Goal: Communication & Community: Answer question/provide support

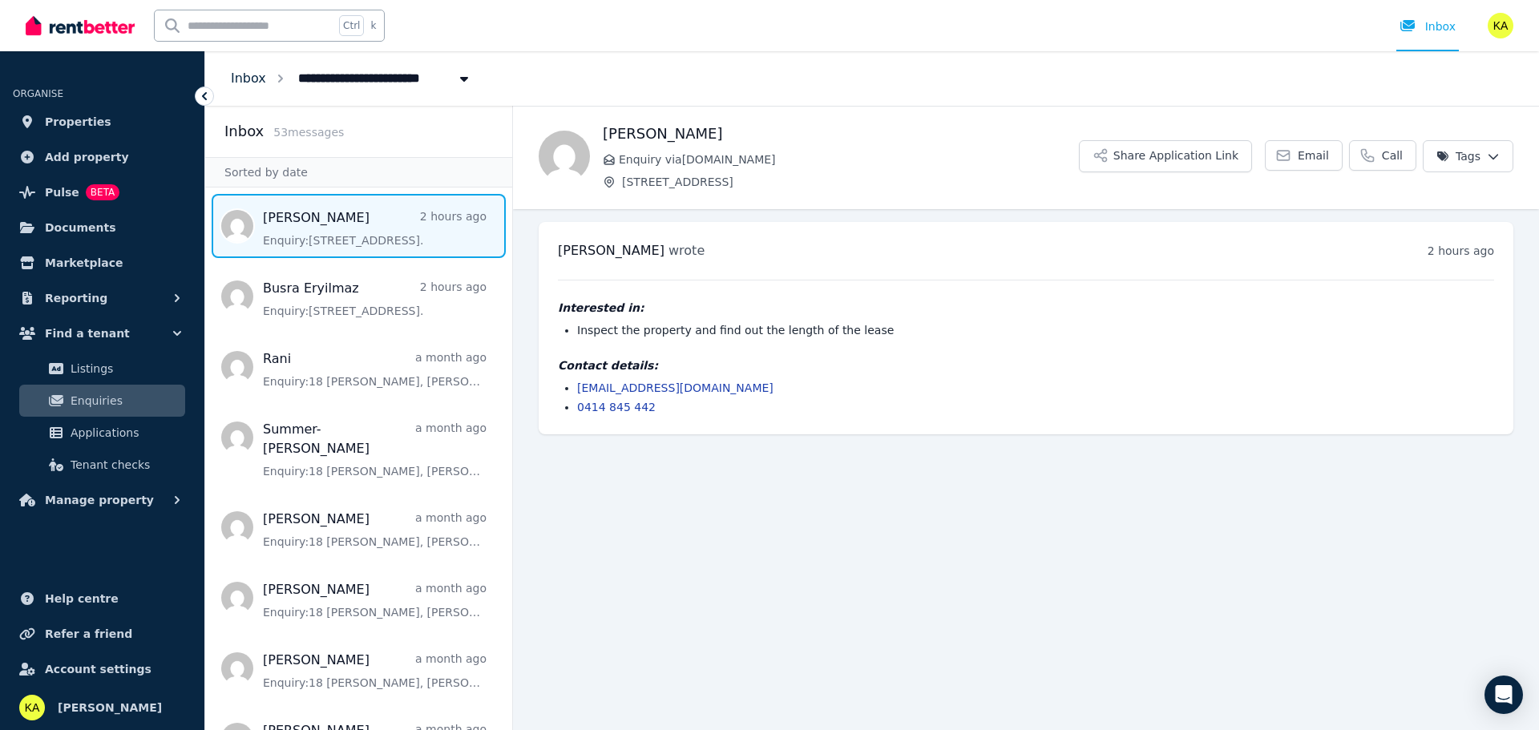
click at [248, 81] on link "Inbox" at bounding box center [248, 78] width 35 height 15
click at [259, 77] on link "Inbox" at bounding box center [248, 78] width 35 height 15
click at [88, 368] on span "Listings" at bounding box center [125, 368] width 108 height 19
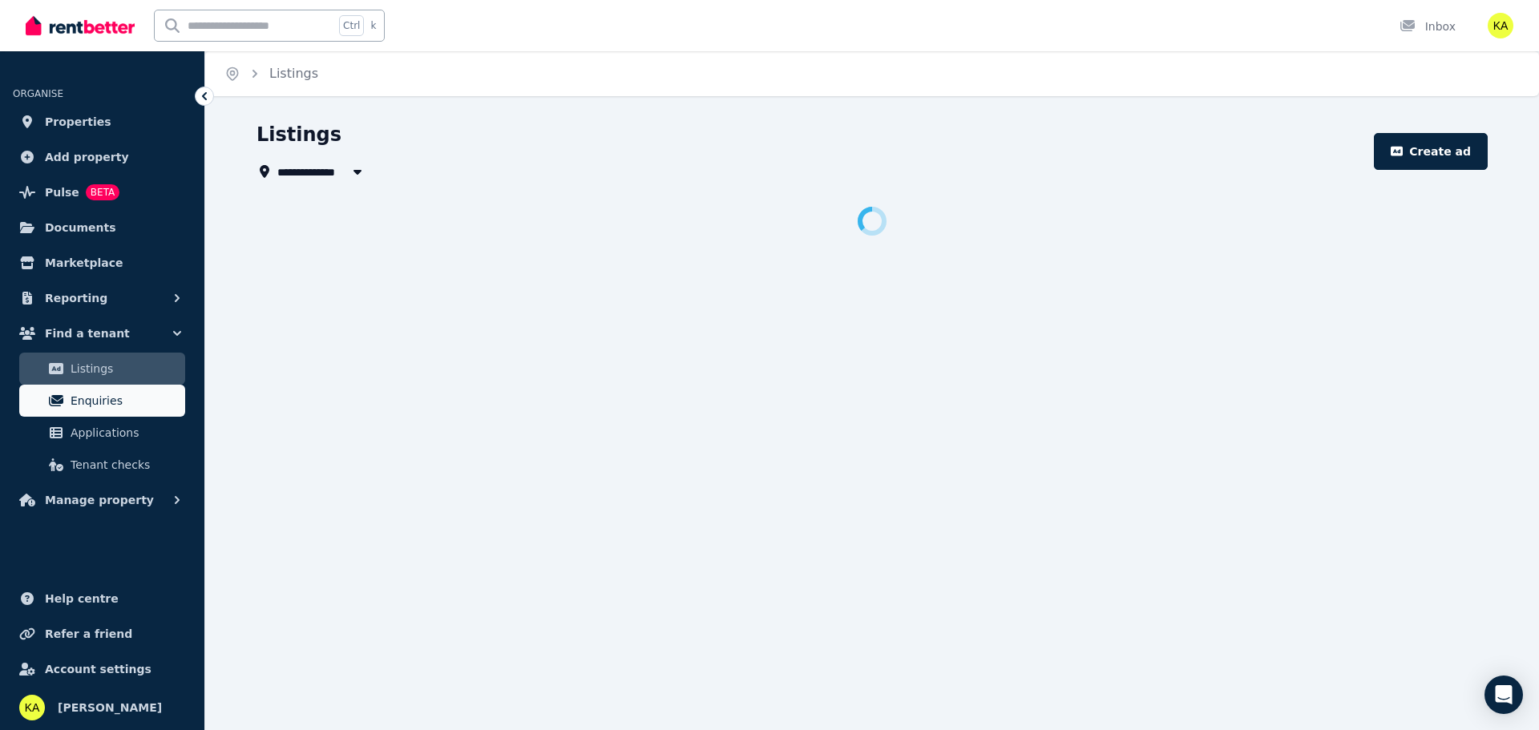
click at [99, 405] on span "Enquiries" at bounding box center [125, 400] width 108 height 19
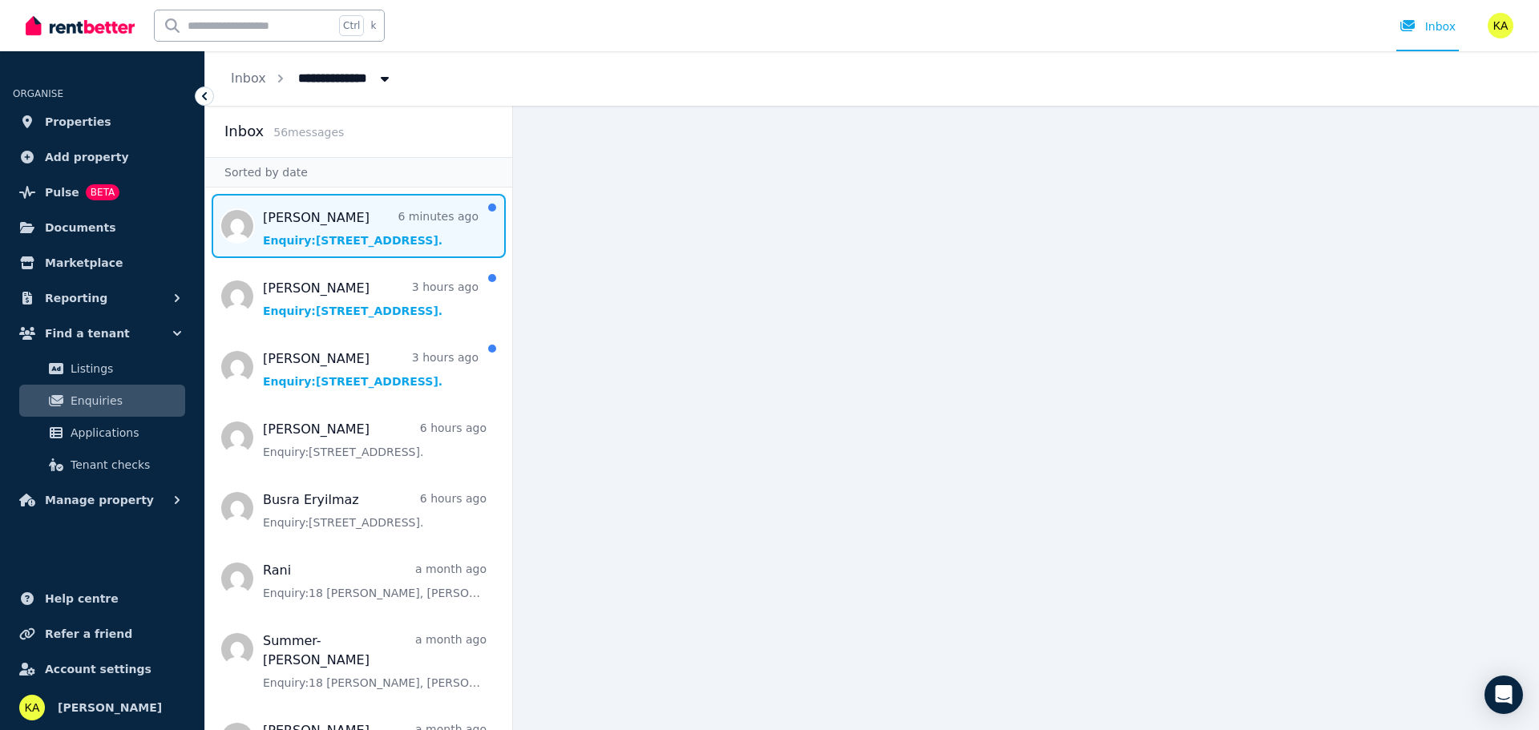
click at [358, 235] on span "Message list" at bounding box center [358, 226] width 307 height 64
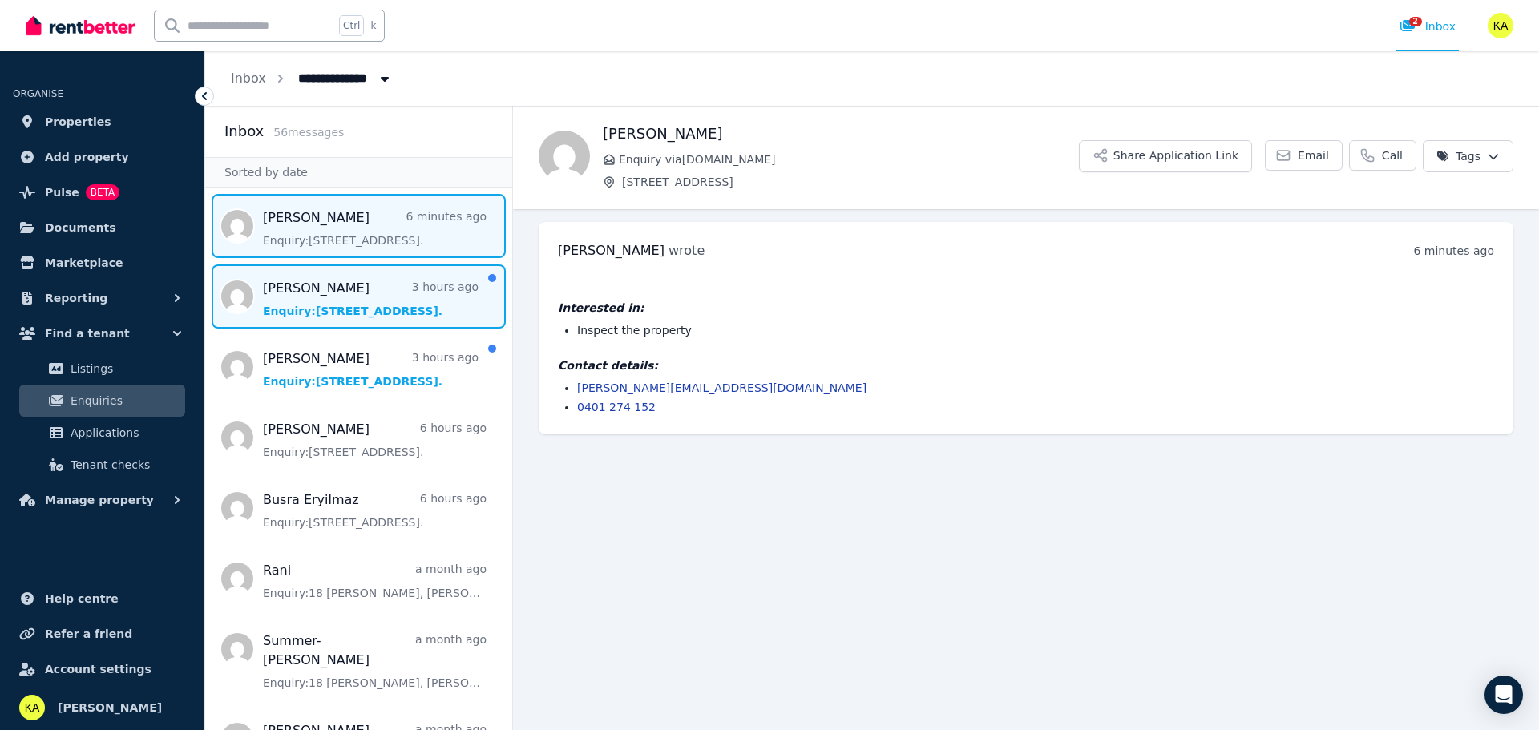
click at [355, 287] on span "Message list" at bounding box center [358, 297] width 307 height 64
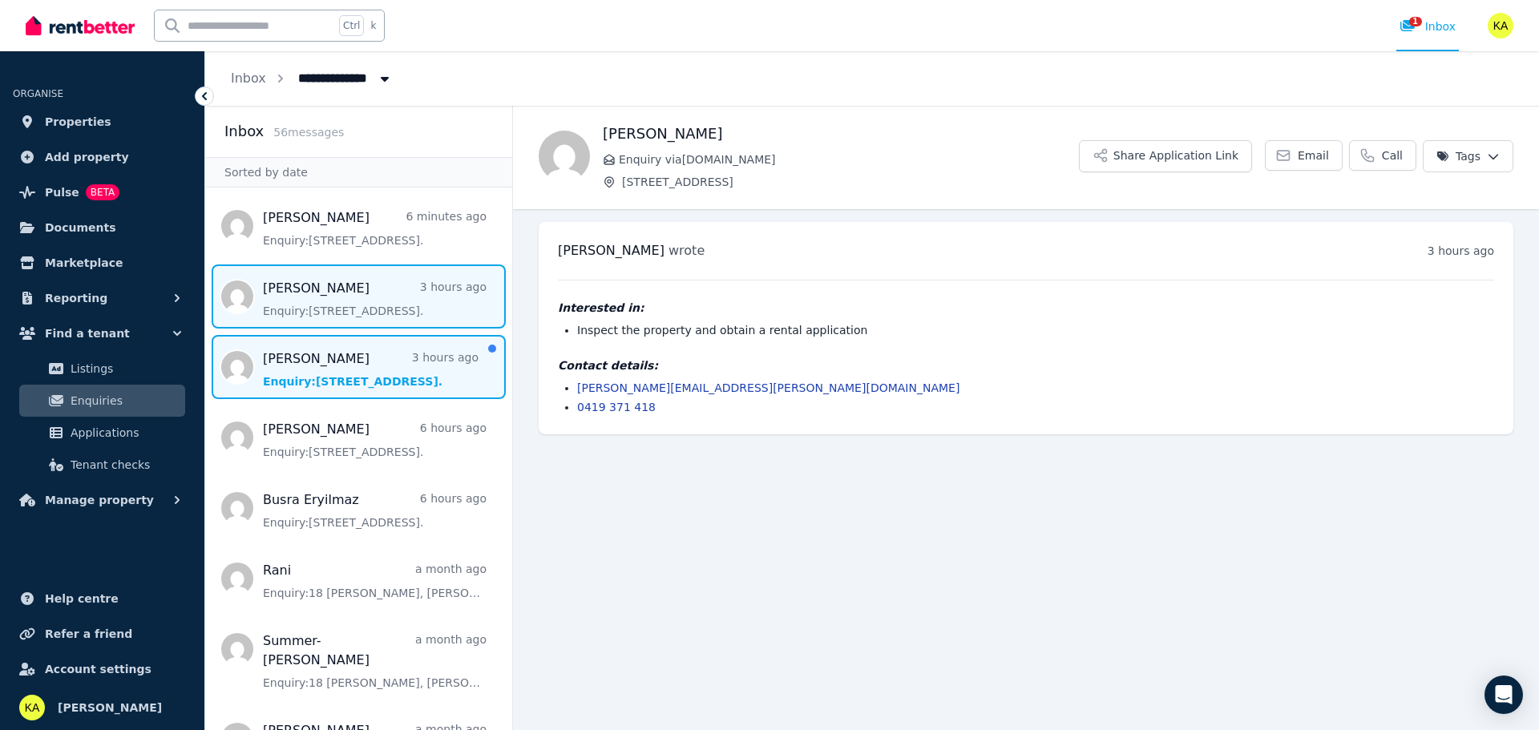
click at [353, 376] on span "Message list" at bounding box center [358, 367] width 307 height 64
click at [348, 304] on span "Message list" at bounding box center [358, 297] width 307 height 64
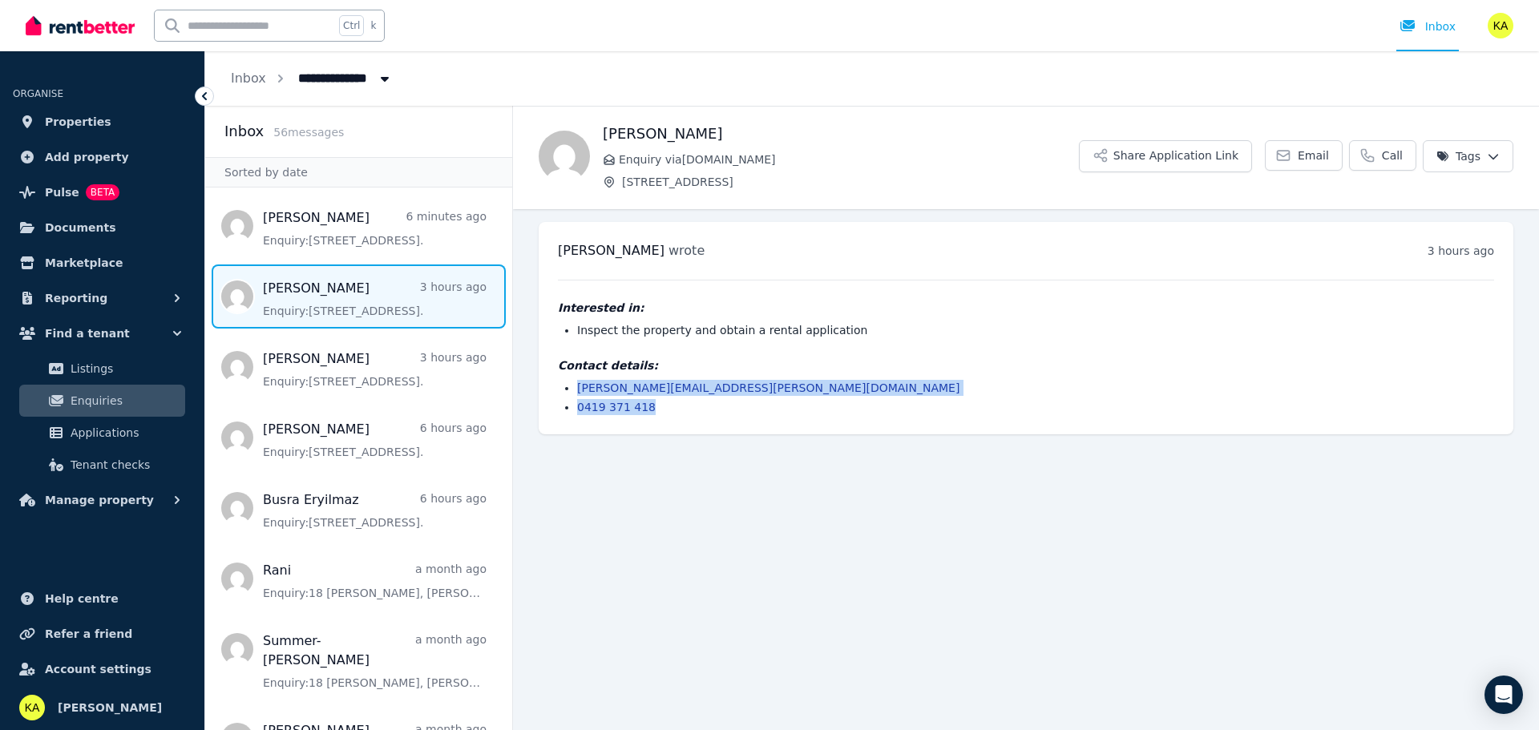
drag, startPoint x: 664, startPoint y: 410, endPoint x: 575, endPoint y: 385, distance: 92.6
click at [575, 385] on ul "[PERSON_NAME][EMAIL_ADDRESS][PERSON_NAME][DOMAIN_NAME] 0419 371 418" at bounding box center [1026, 397] width 936 height 35
copy ul "[PERSON_NAME][EMAIL_ADDRESS][PERSON_NAME][DOMAIN_NAME] 0419 371 418"
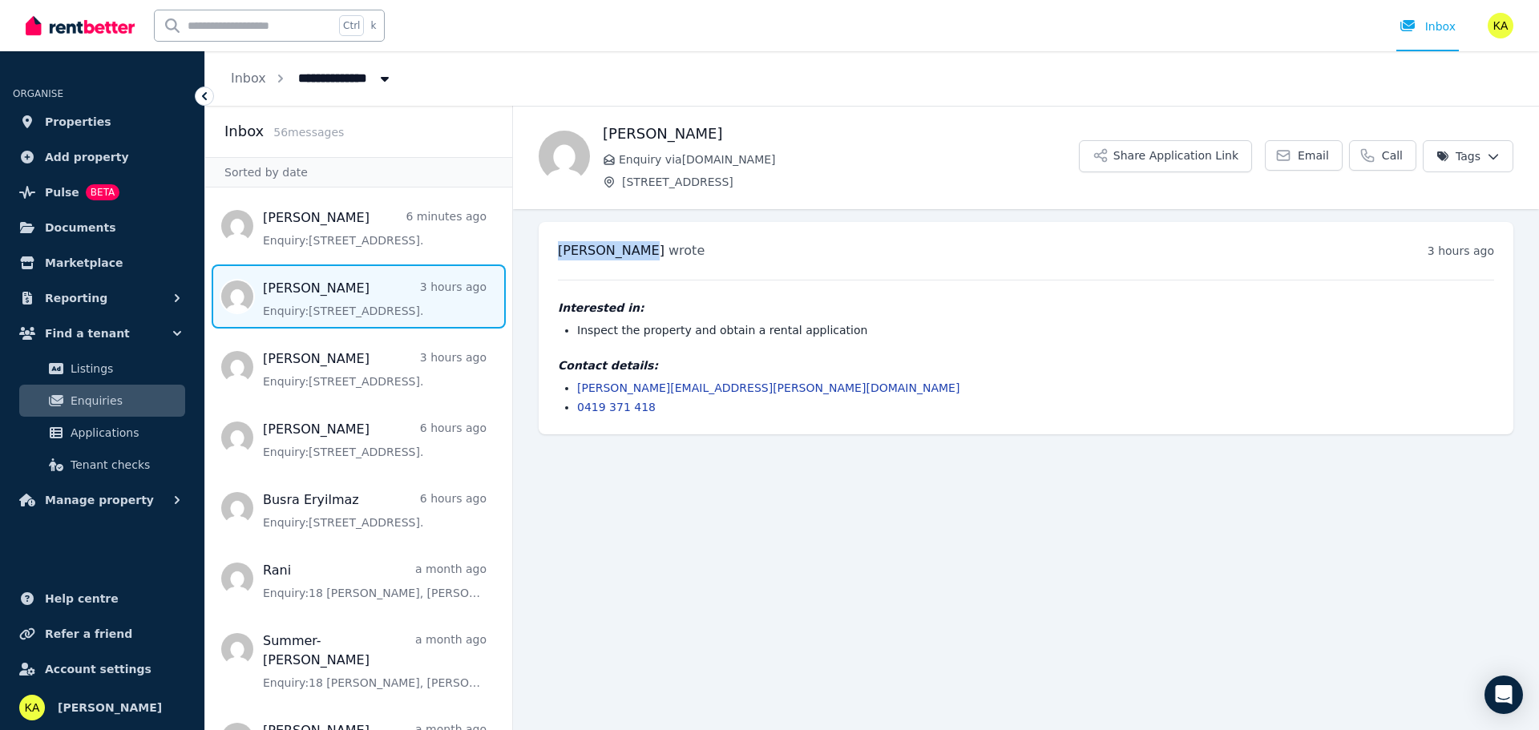
drag, startPoint x: 640, startPoint y: 252, endPoint x: 556, endPoint y: 252, distance: 84.2
click at [556, 252] on div "[PERSON_NAME] wrote 3 hours ago 4:43 pm [DATE][DATE] Interested in: Inspect the…" at bounding box center [1026, 328] width 975 height 212
copy span "[PERSON_NAME]"
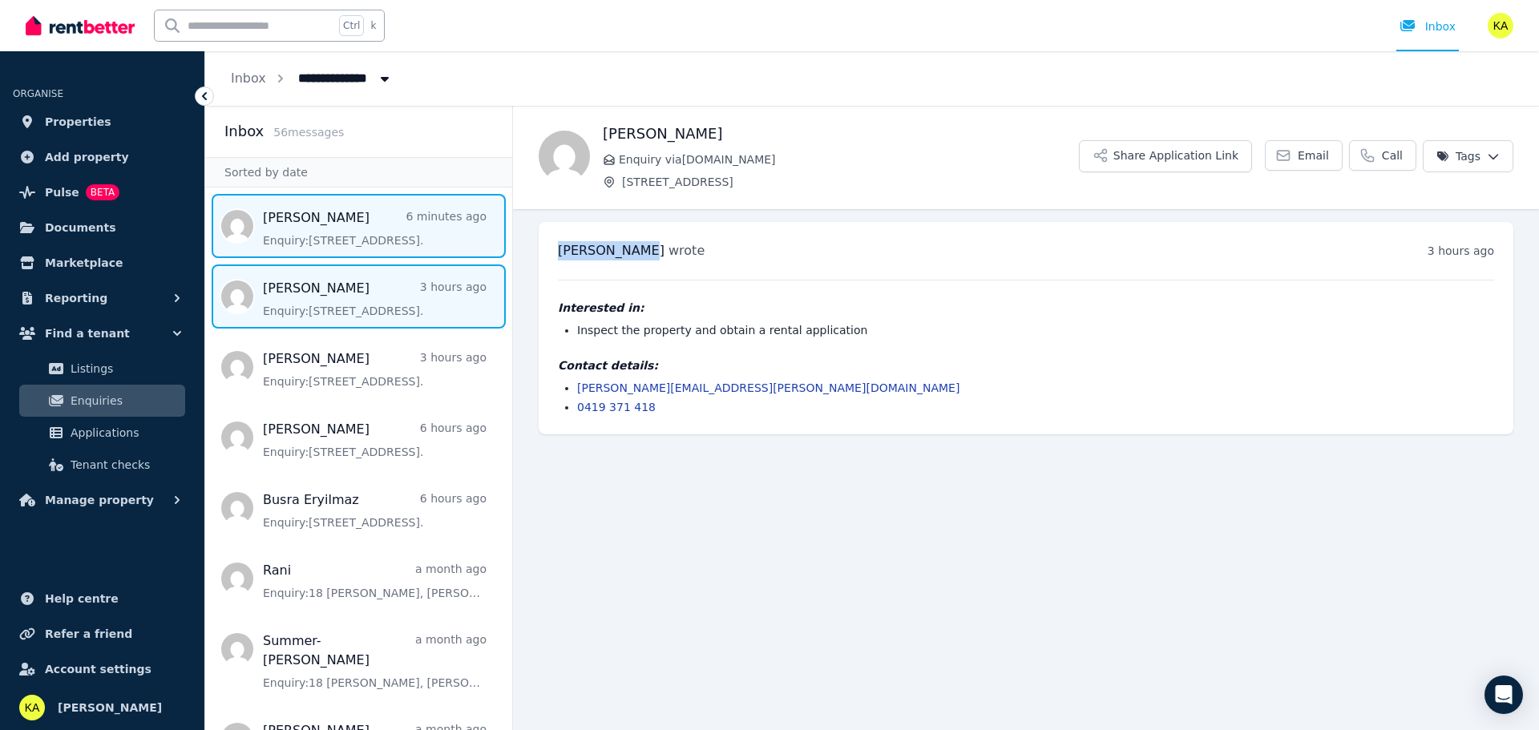
click at [339, 232] on span "Message list" at bounding box center [358, 226] width 307 height 64
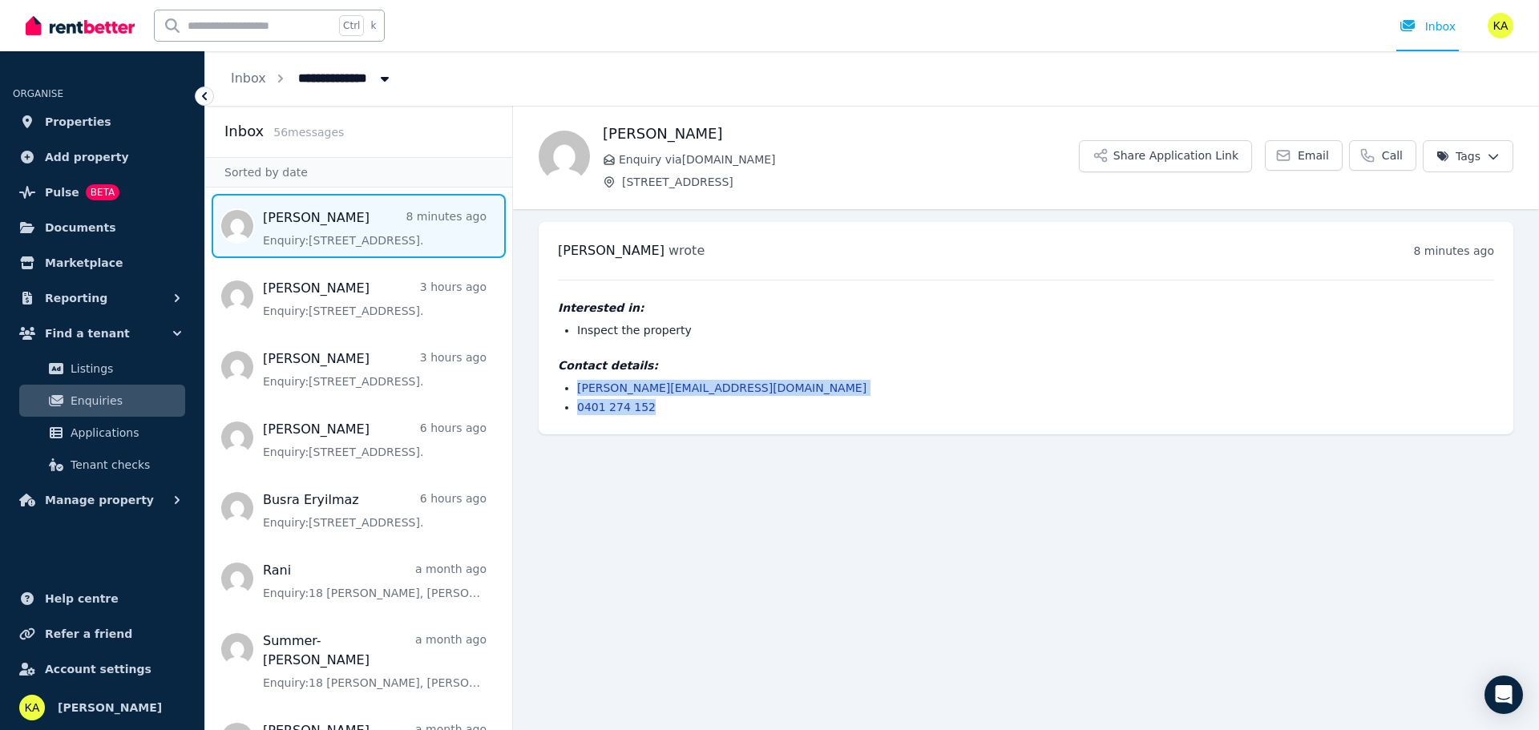
drag, startPoint x: 616, startPoint y: 401, endPoint x: 576, endPoint y: 391, distance: 41.2
click at [576, 391] on div "[PERSON_NAME] wrote 8 minutes ago 7:11 pm [DATE][DATE] Interested in: Inspect t…" at bounding box center [1026, 328] width 975 height 212
copy ul "[PERSON_NAME][EMAIL_ADDRESS][DOMAIN_NAME] 0401 274 152"
drag, startPoint x: 639, startPoint y: 134, endPoint x: 597, endPoint y: 134, distance: 41.7
click at [597, 134] on div "[PERSON_NAME] Enquiry via [DOMAIN_NAME] [STREET_ADDRESS] Share Application Link…" at bounding box center [1026, 156] width 1026 height 67
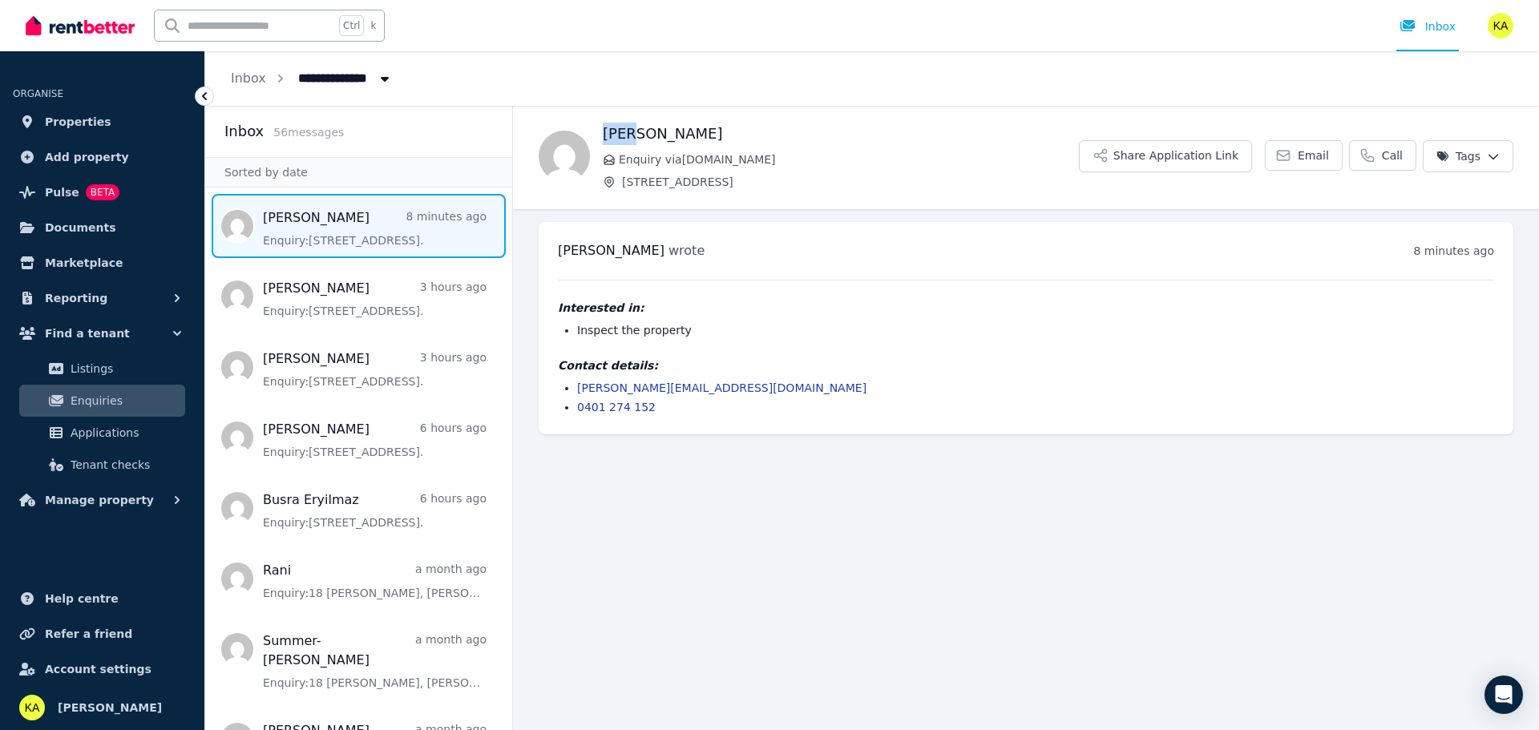
copy h1 "[PERSON_NAME]"
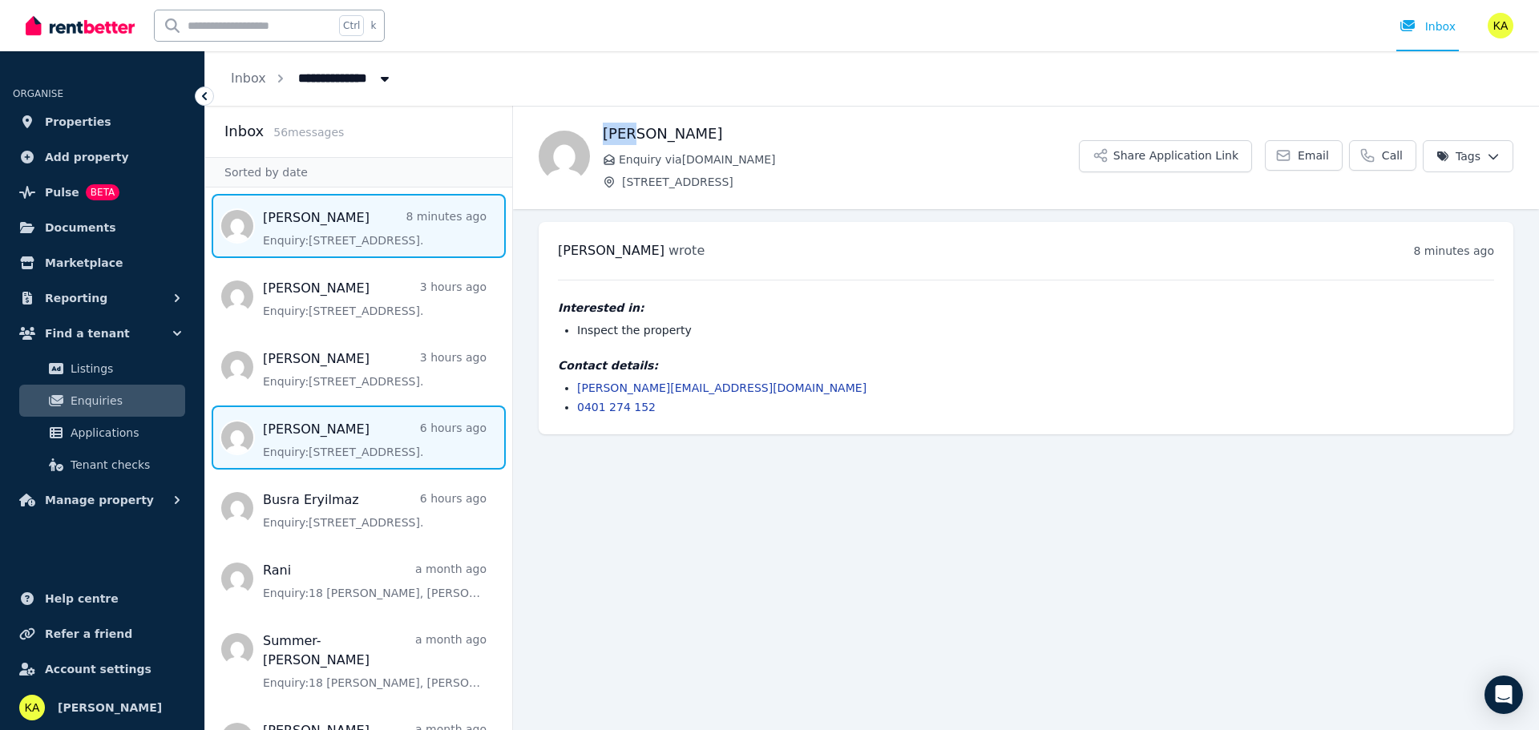
click at [343, 431] on span "Message list" at bounding box center [358, 438] width 307 height 64
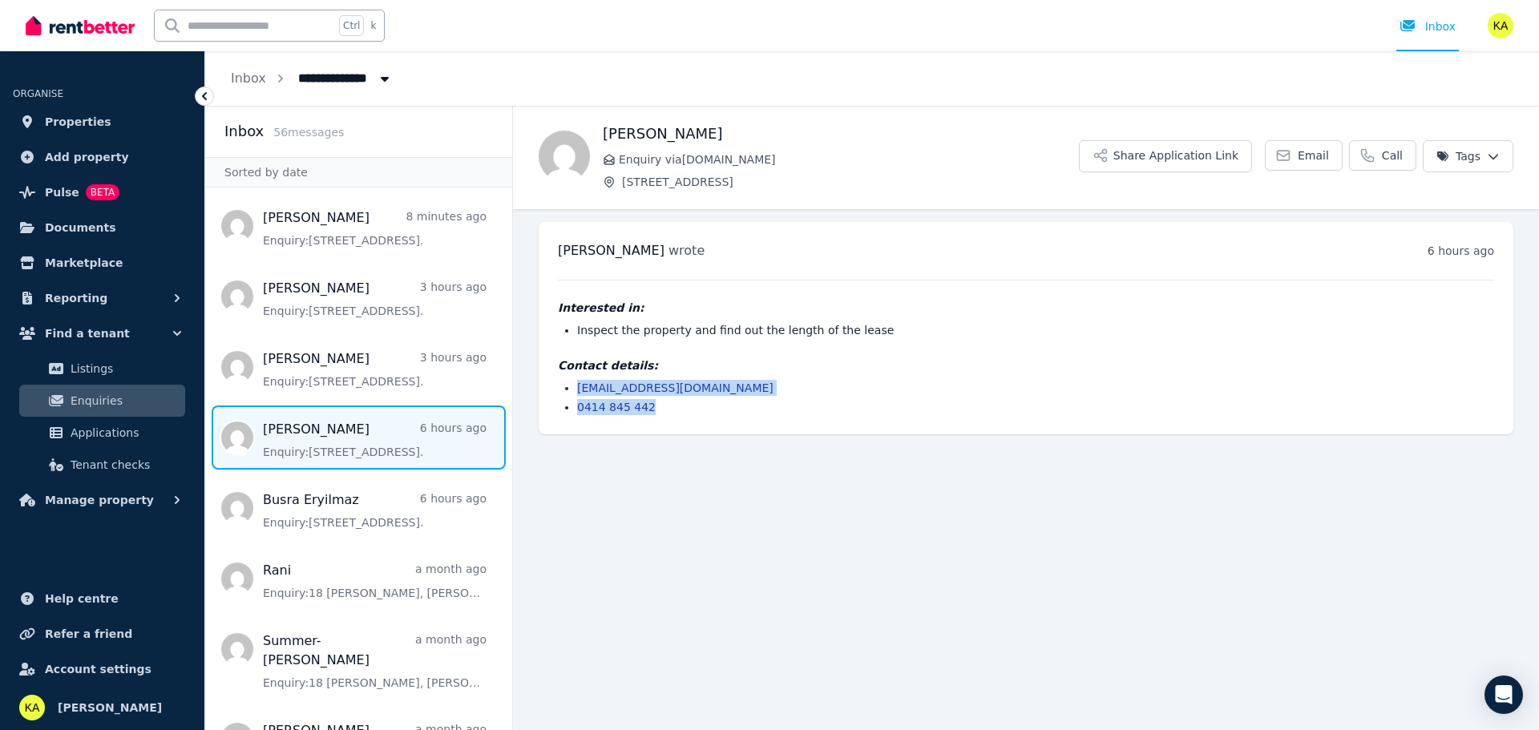
drag, startPoint x: 660, startPoint y: 404, endPoint x: 577, endPoint y: 388, distance: 84.1
click at [577, 388] on ul "[EMAIL_ADDRESS][DOMAIN_NAME] 0414 845 442" at bounding box center [1026, 397] width 936 height 35
copy ul "[EMAIL_ADDRESS][DOMAIN_NAME] 0414 845 442"
drag, startPoint x: 635, startPoint y: 133, endPoint x: 600, endPoint y: 136, distance: 35.4
click at [600, 136] on div "[PERSON_NAME] Enquiry via [DOMAIN_NAME] [STREET_ADDRESS] Share Application Link…" at bounding box center [1026, 156] width 1026 height 67
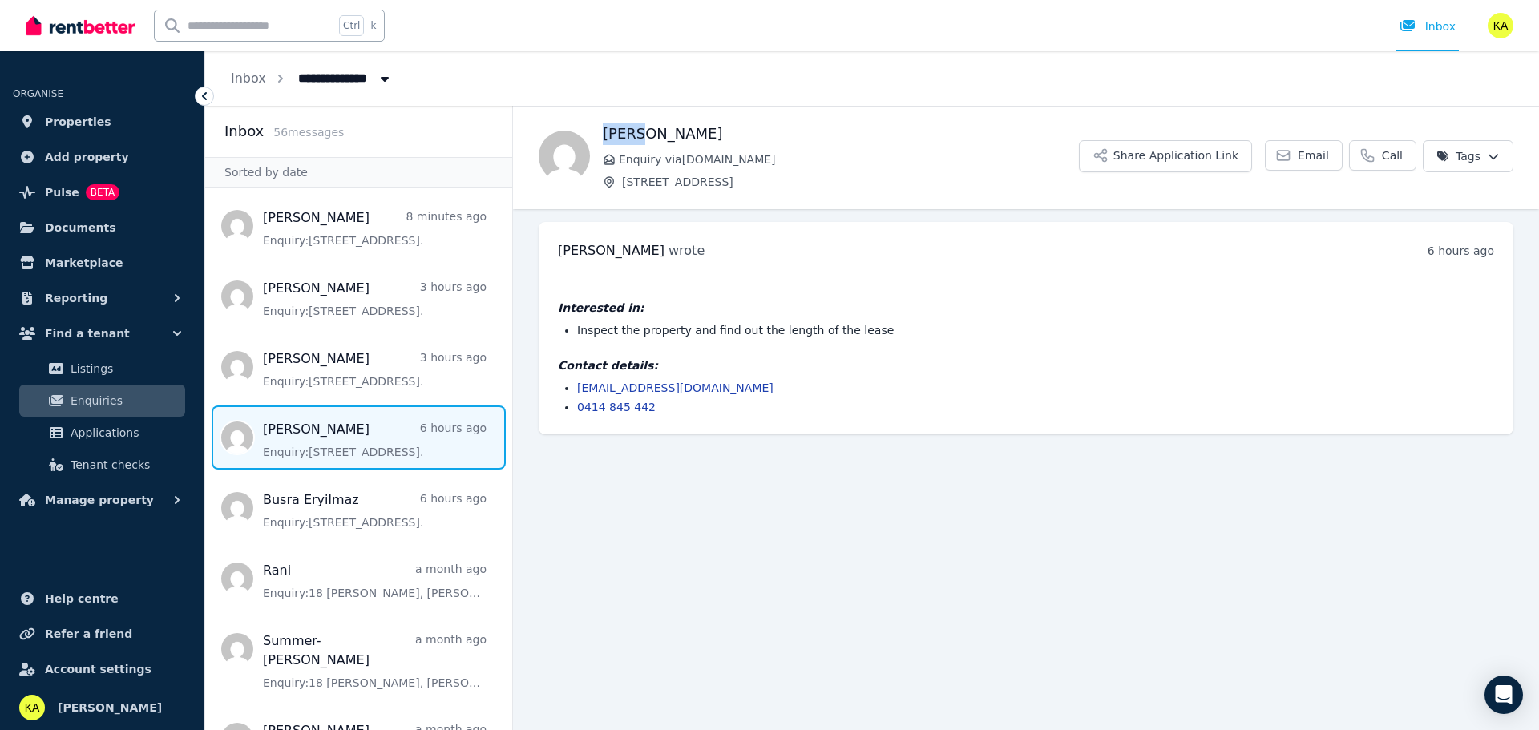
copy h1 "[PERSON_NAME]"
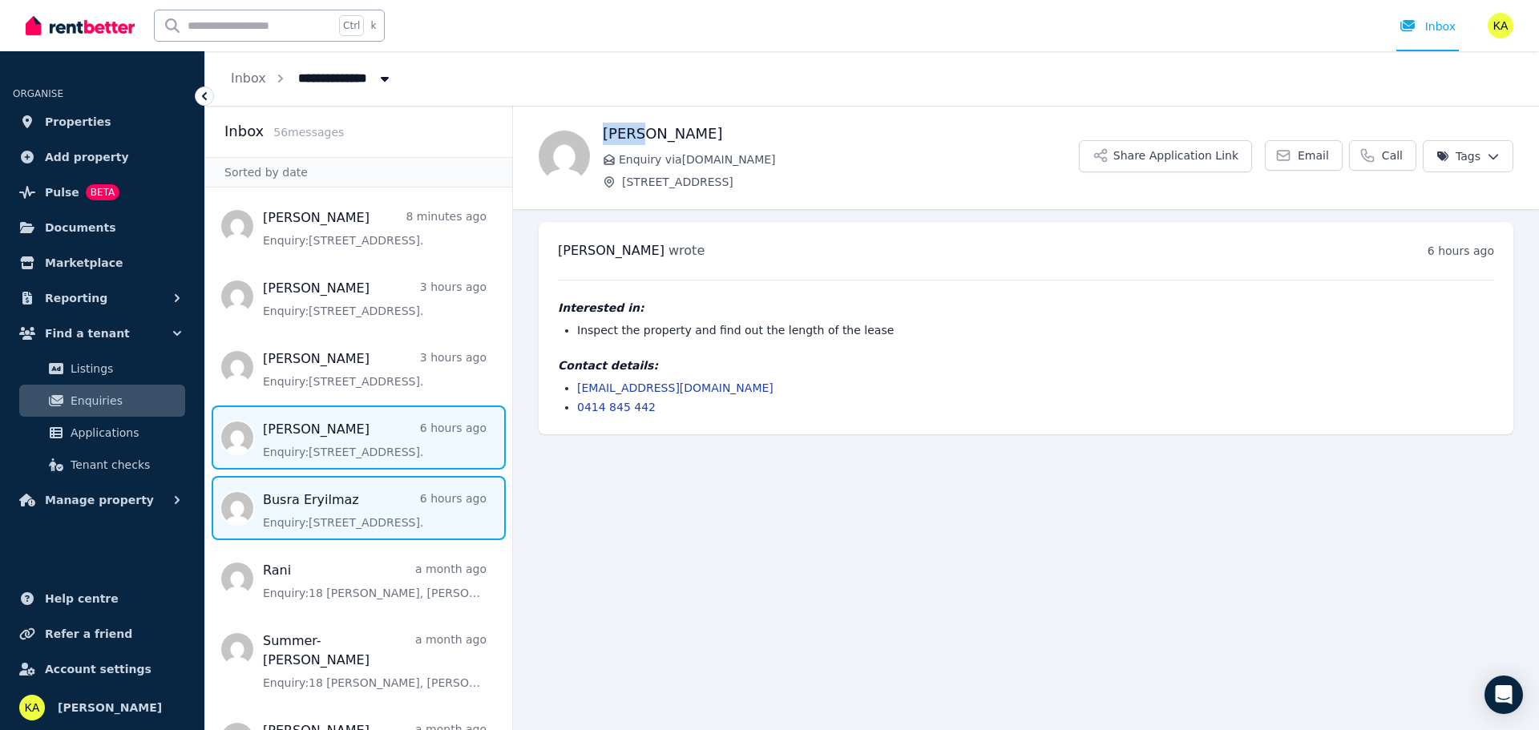
click at [329, 503] on span "Message list" at bounding box center [358, 508] width 307 height 64
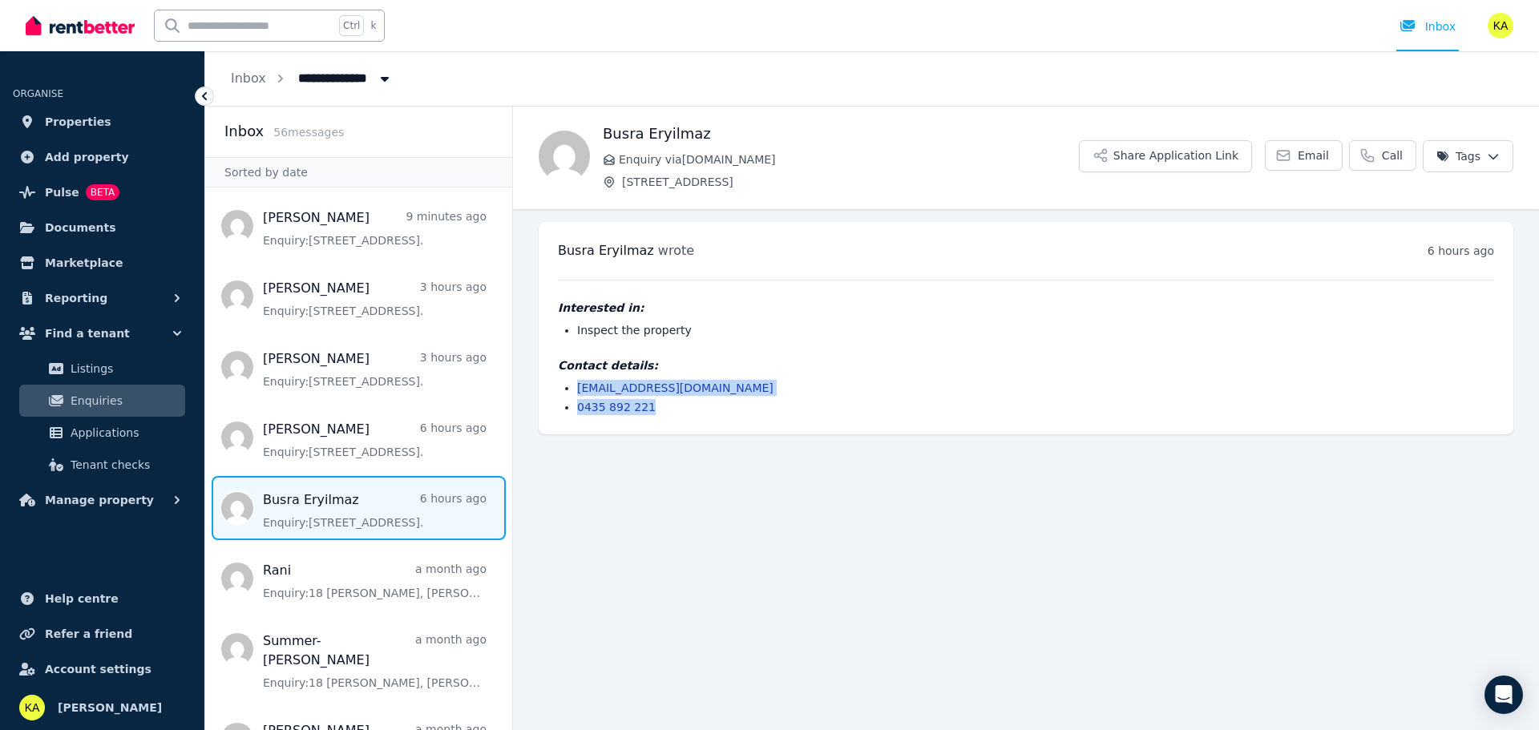
drag, startPoint x: 656, startPoint y: 412, endPoint x: 575, endPoint y: 387, distance: 84.7
click at [575, 387] on div "[PERSON_NAME] wrote 6 hours ago 1:33 pm [DATE][DATE] Interested in: Inspect the…" at bounding box center [1026, 328] width 975 height 212
copy ul "[EMAIL_ADDRESS][DOMAIN_NAME] 0435 892 221"
drag, startPoint x: 699, startPoint y: 138, endPoint x: 606, endPoint y: 138, distance: 93.0
click at [606, 138] on h1 "Busra Eryilmaz" at bounding box center [841, 134] width 476 height 22
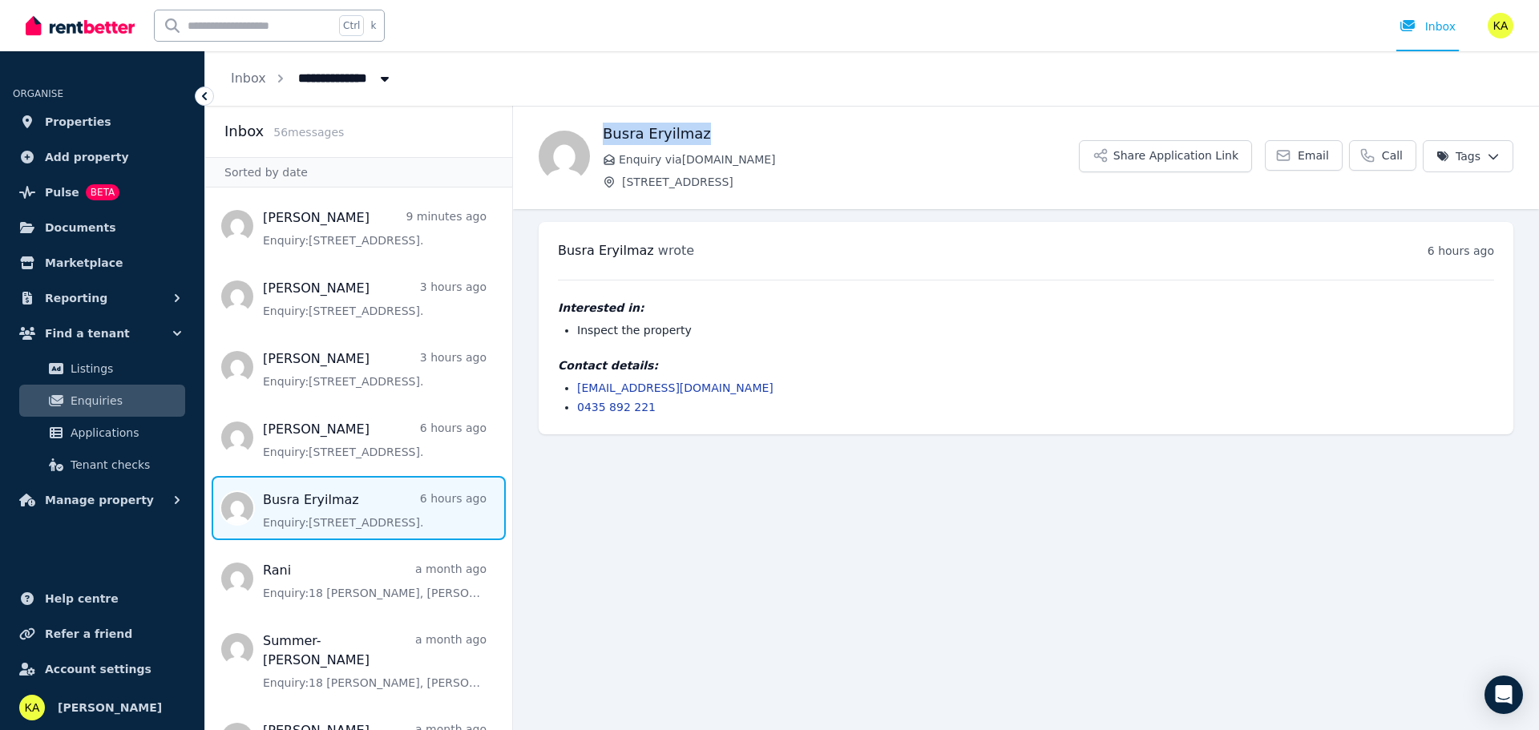
copy h1 "Busra Eryilmaz"
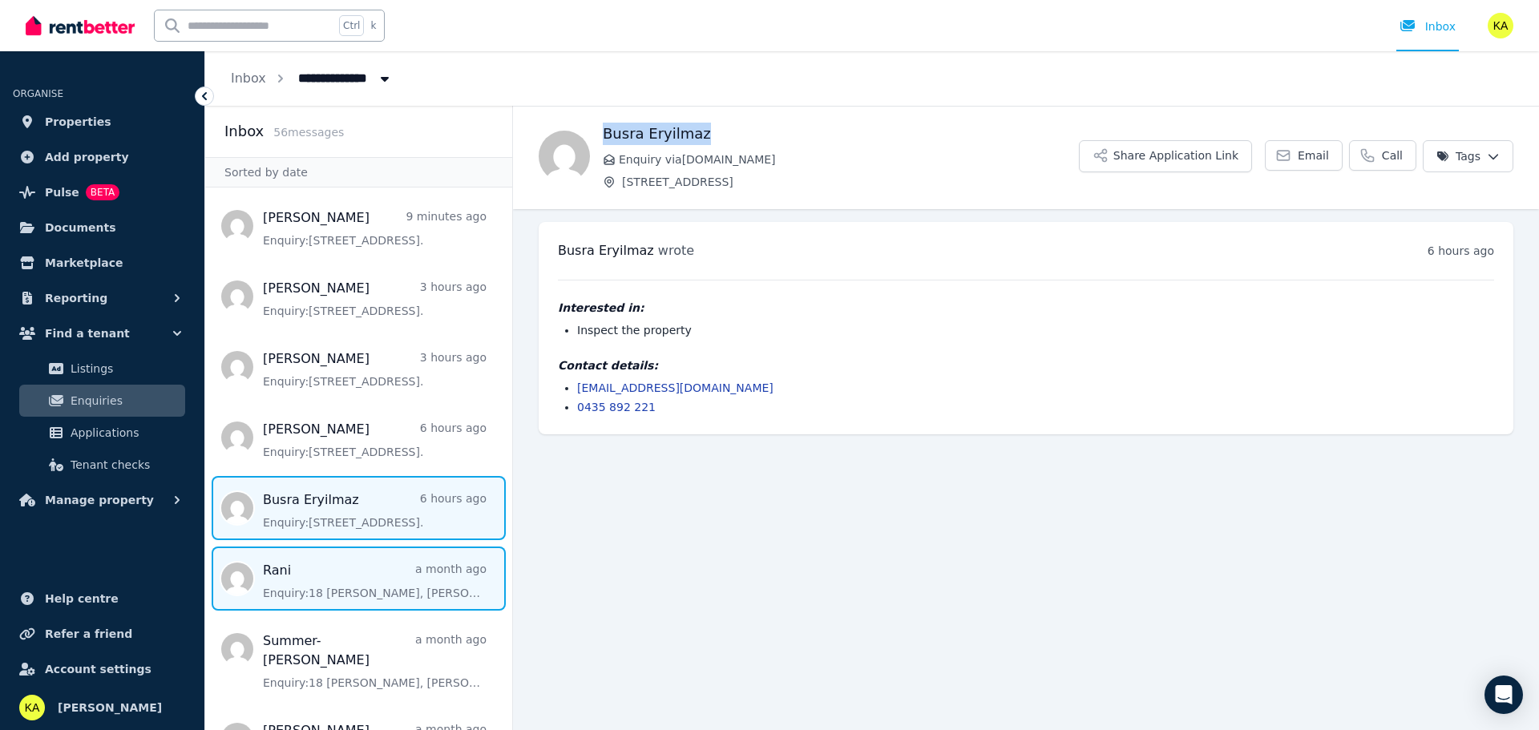
click at [300, 587] on span "Message list" at bounding box center [358, 579] width 307 height 64
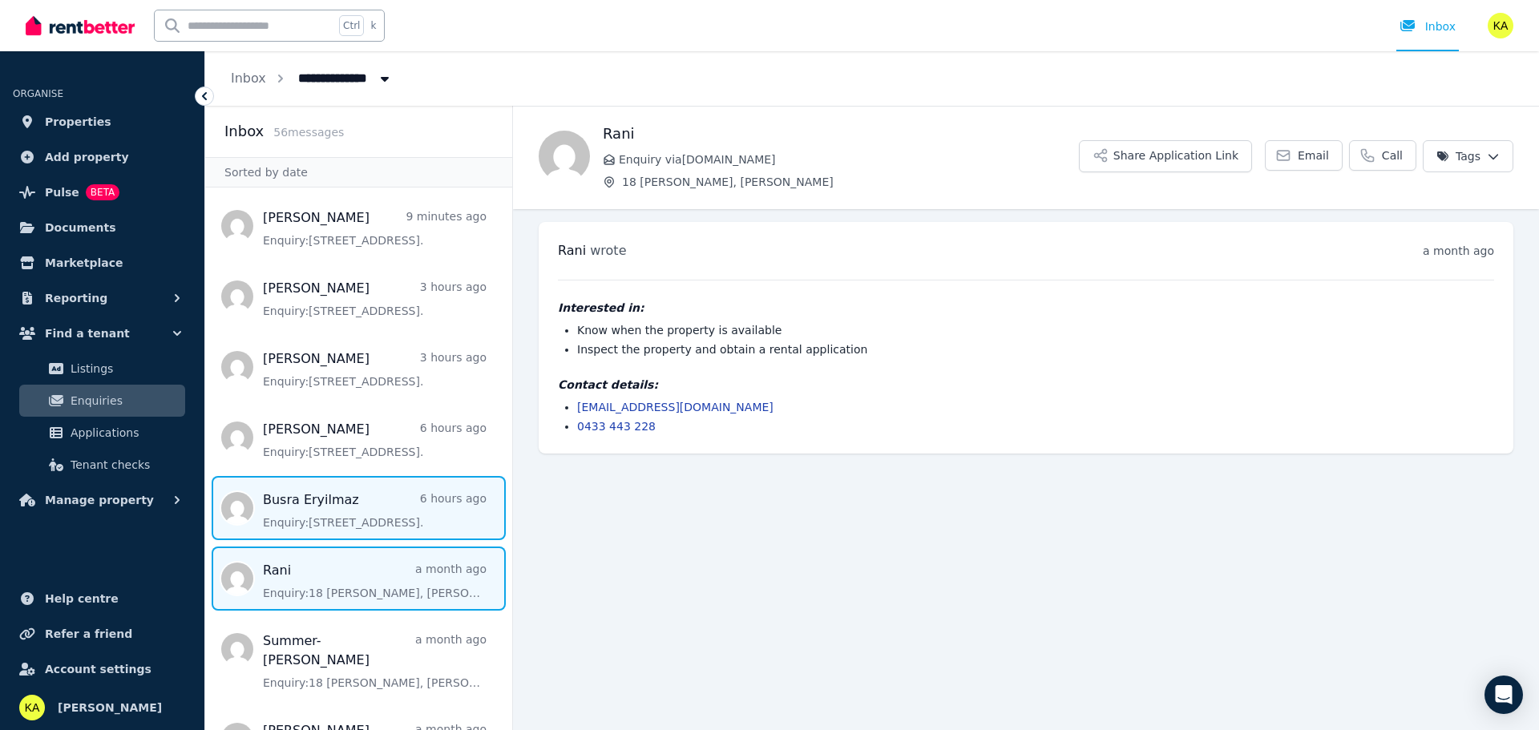
click at [332, 491] on span "Message list" at bounding box center [358, 508] width 307 height 64
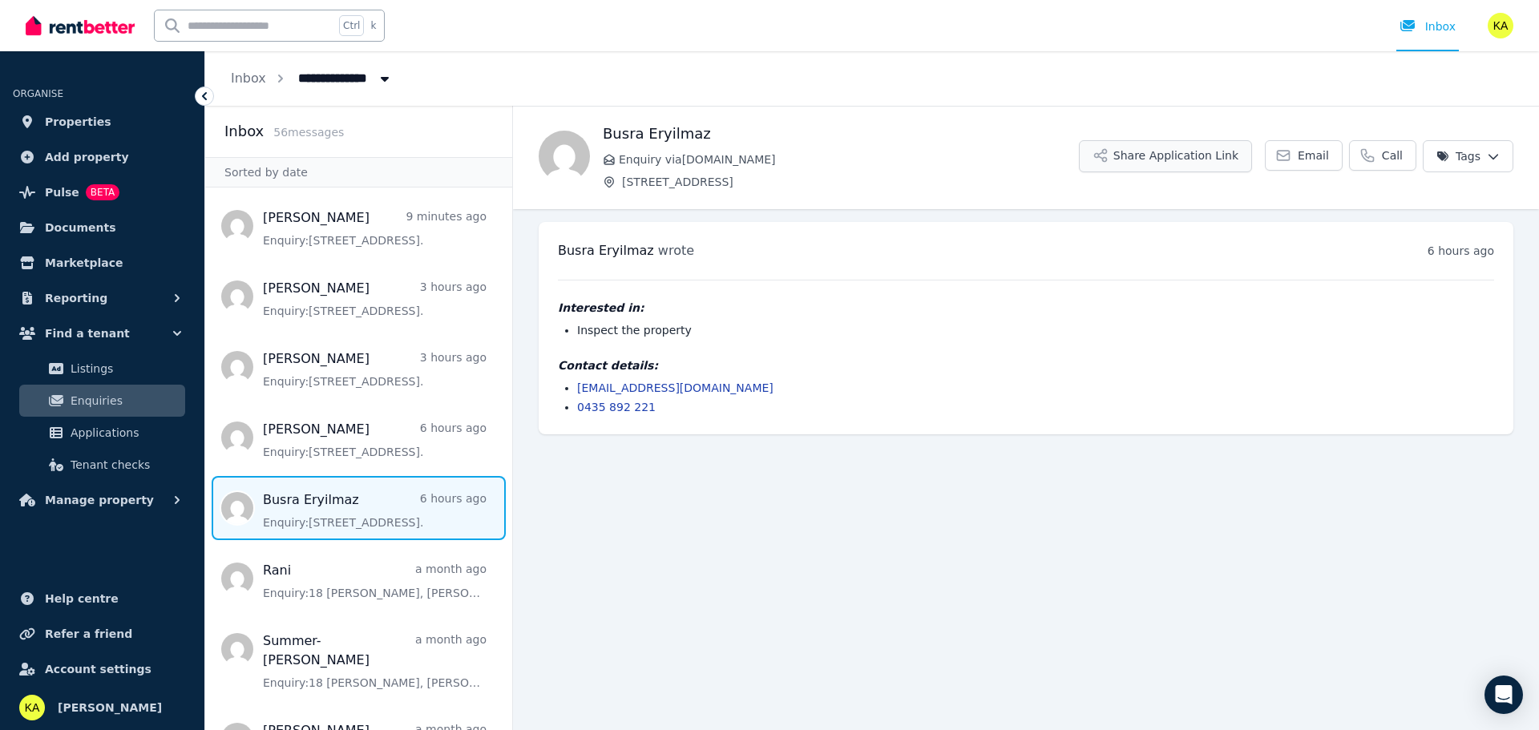
click at [1146, 153] on button "Share Application Link" at bounding box center [1165, 156] width 173 height 32
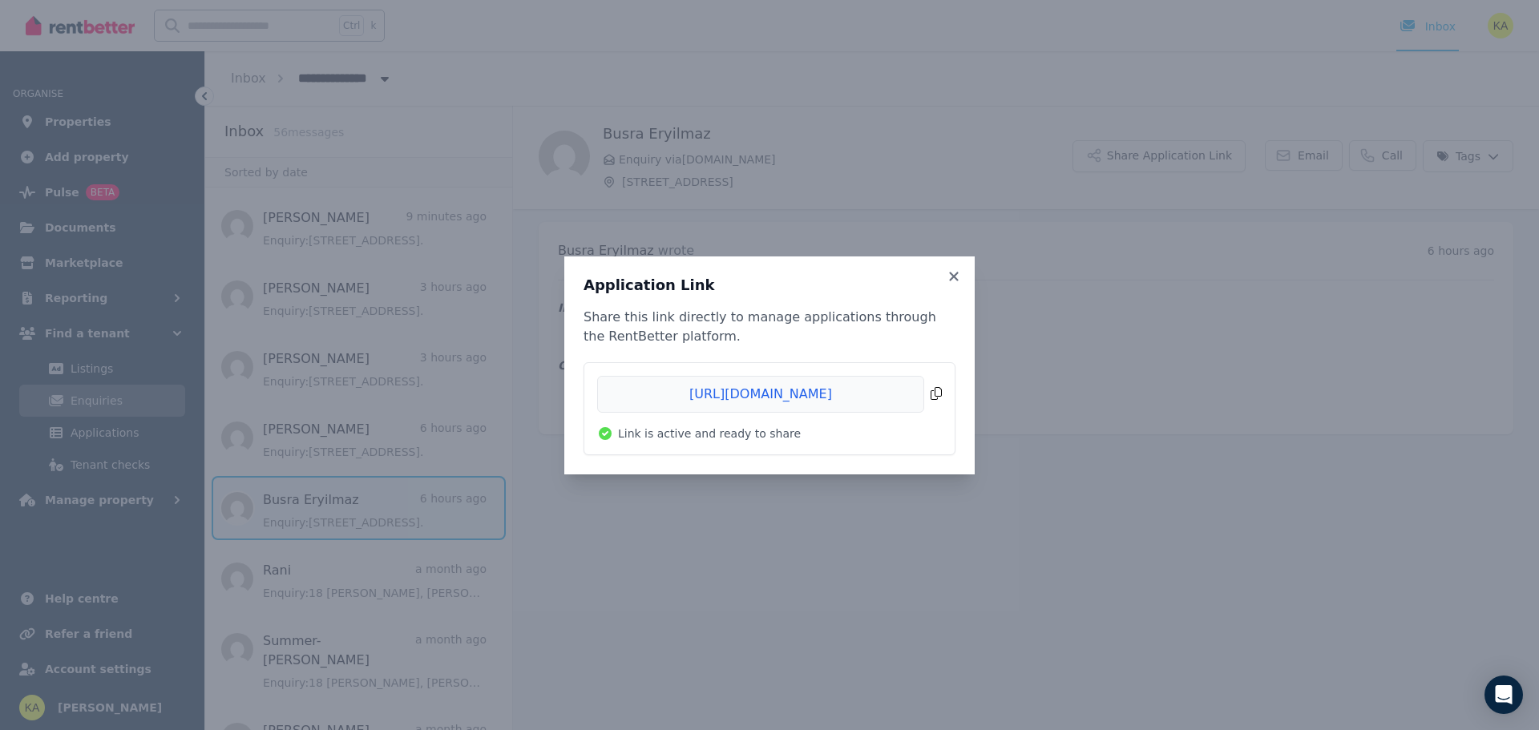
click at [932, 386] on span "Copied!" at bounding box center [769, 394] width 345 height 37
click at [959, 277] on icon at bounding box center [954, 276] width 16 height 14
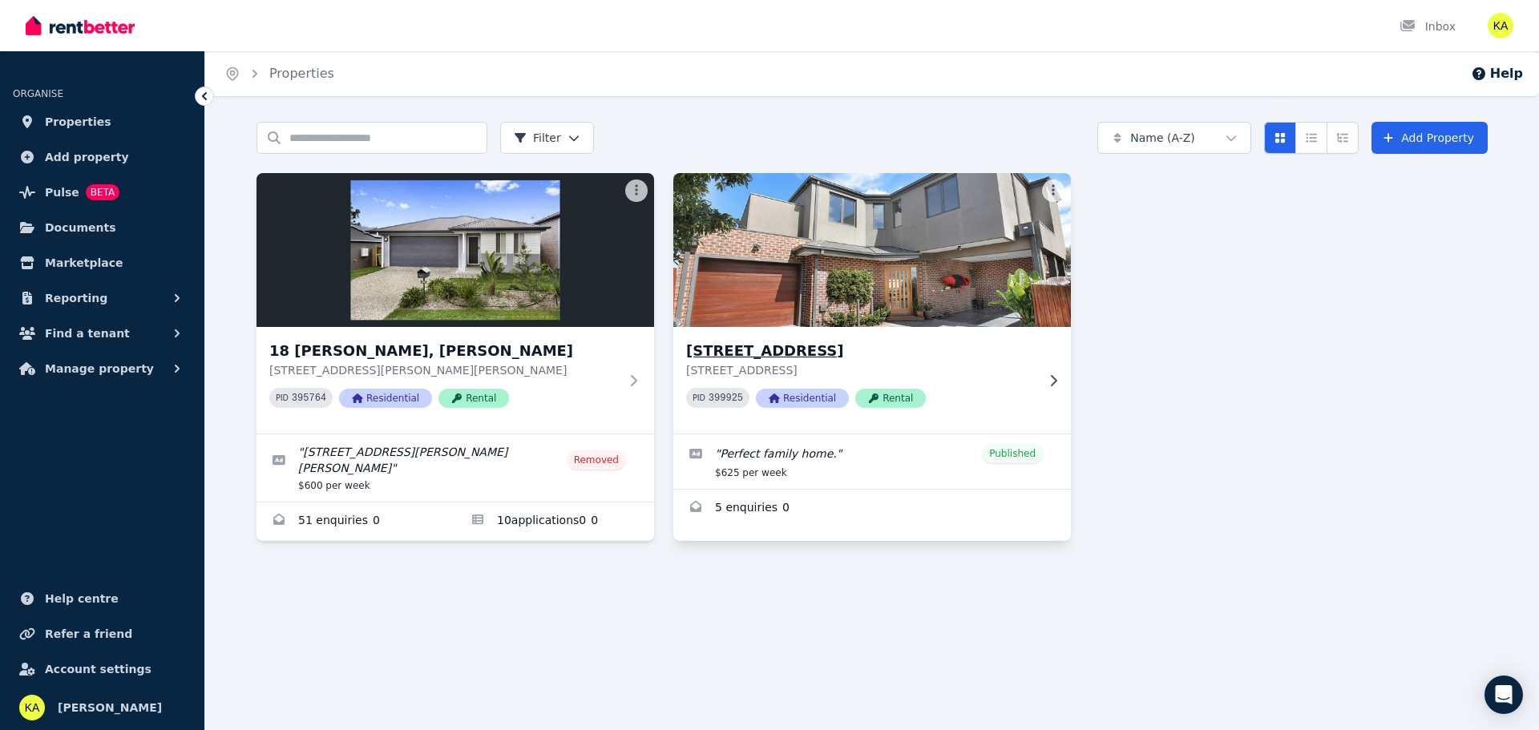
click at [1022, 377] on p "[STREET_ADDRESS]" at bounding box center [860, 370] width 349 height 16
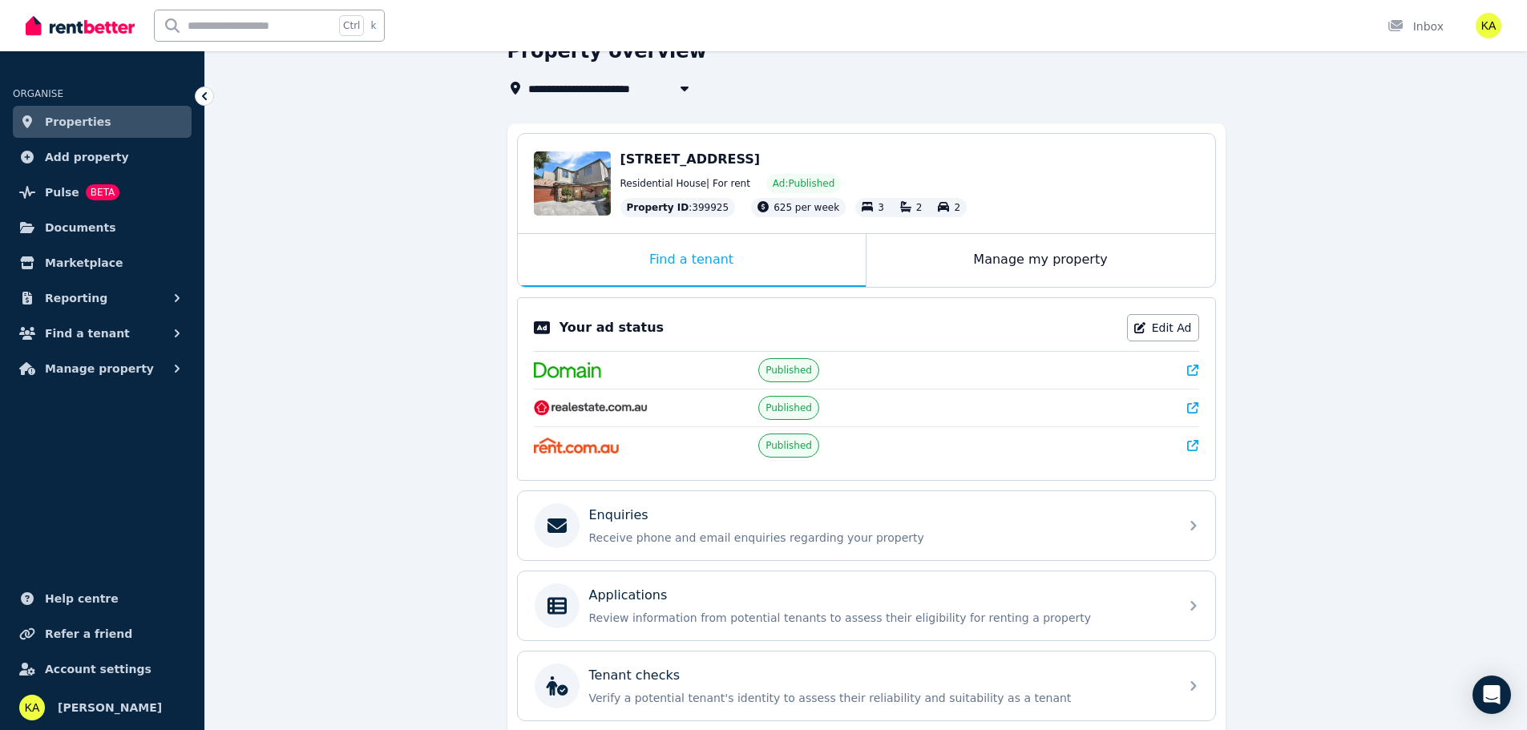
scroll to position [225, 0]
